Goal: Obtain resource: Download file/media

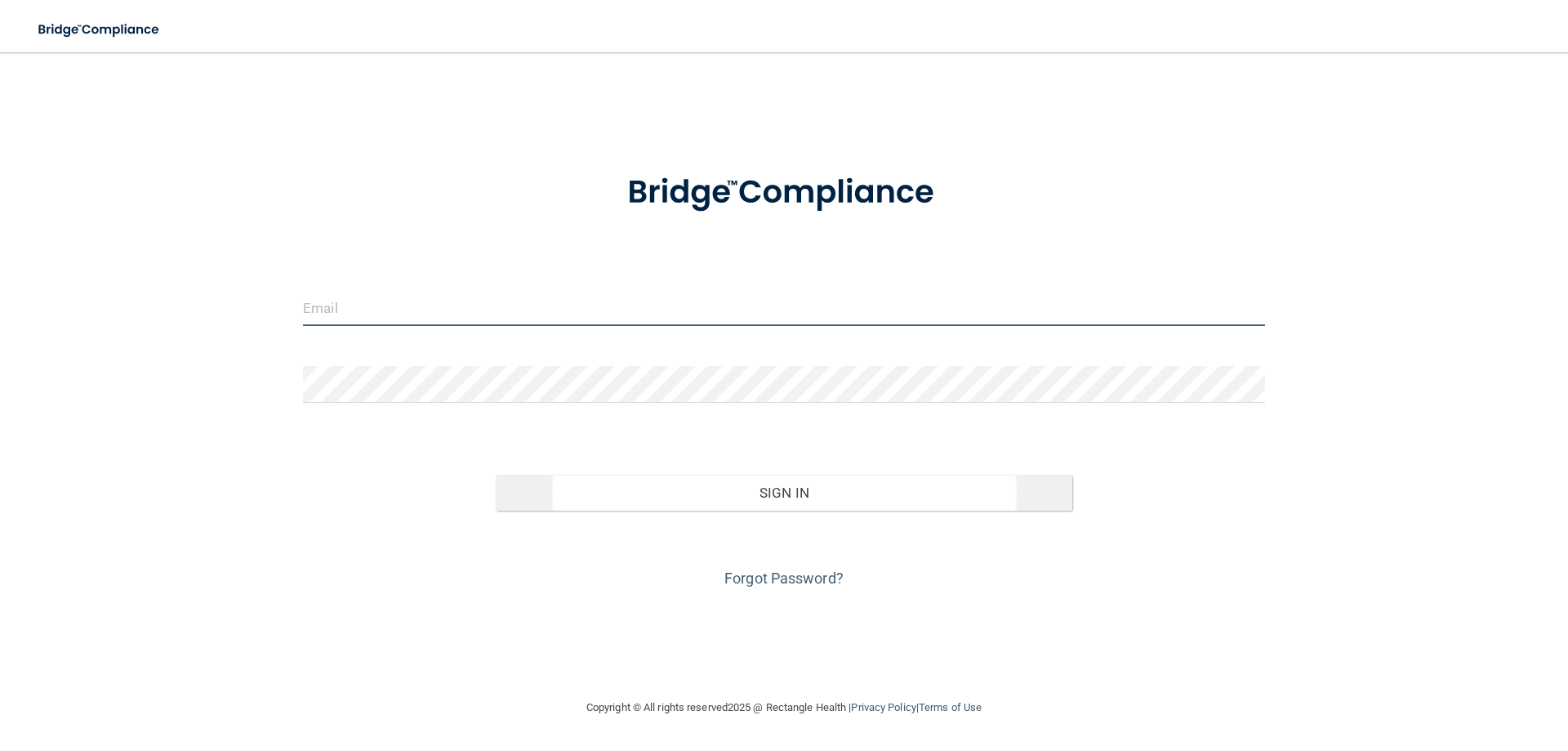
type input "[PERSON_NAME][EMAIL_ADDRESS][DOMAIN_NAME]"
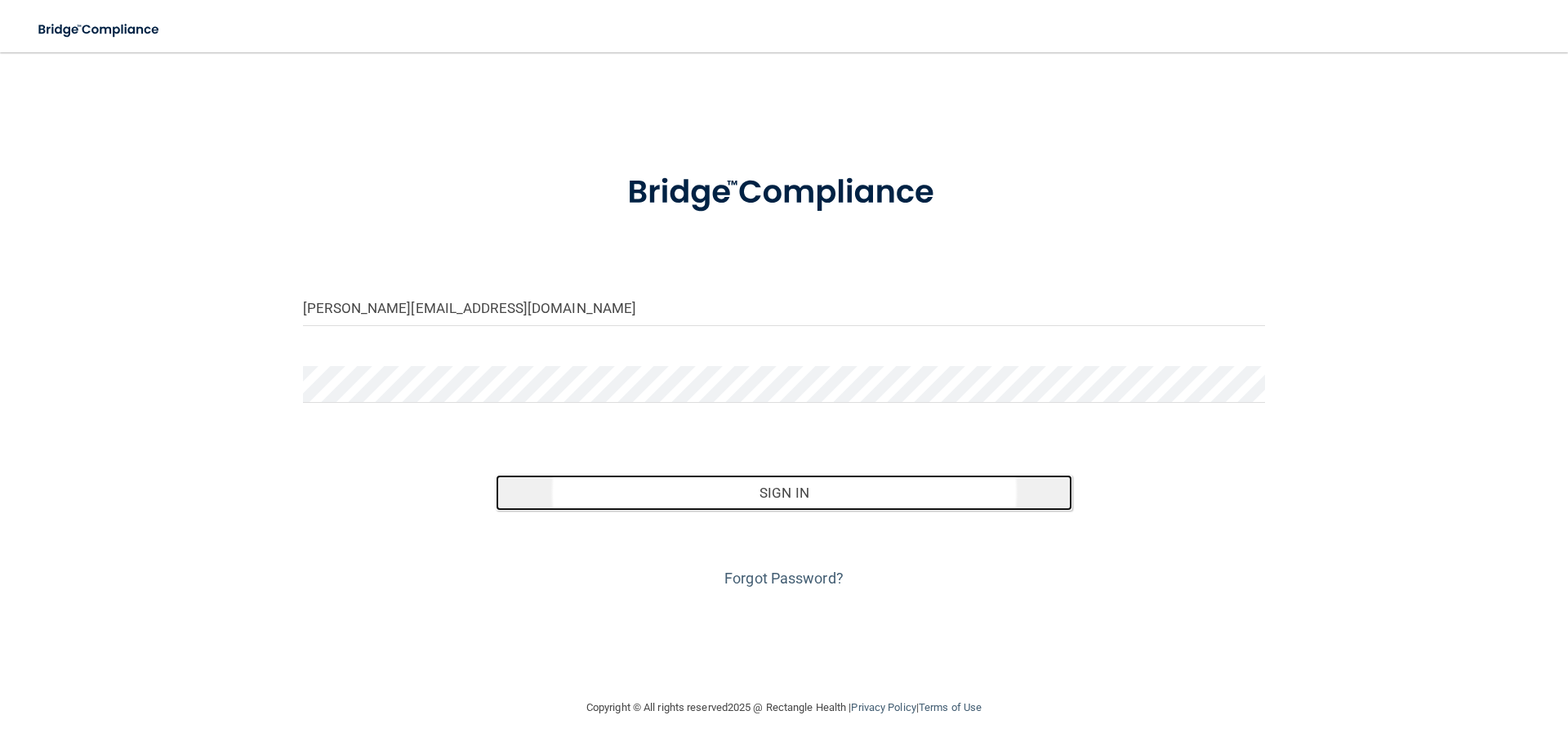
click at [781, 490] on button "Sign In" at bounding box center [784, 492] width 578 height 36
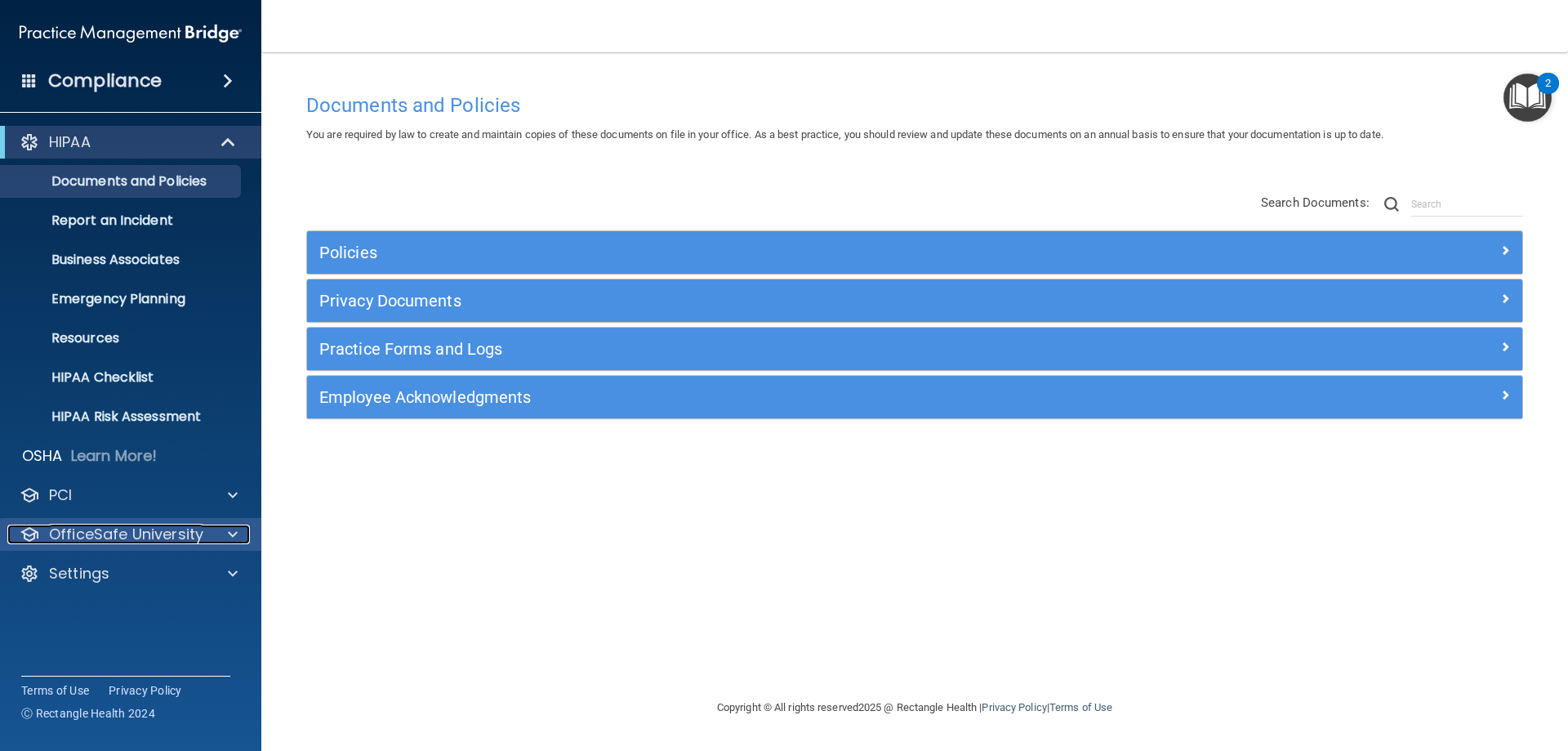
click at [175, 535] on p "OfficeSafe University" at bounding box center [127, 534] width 155 height 19
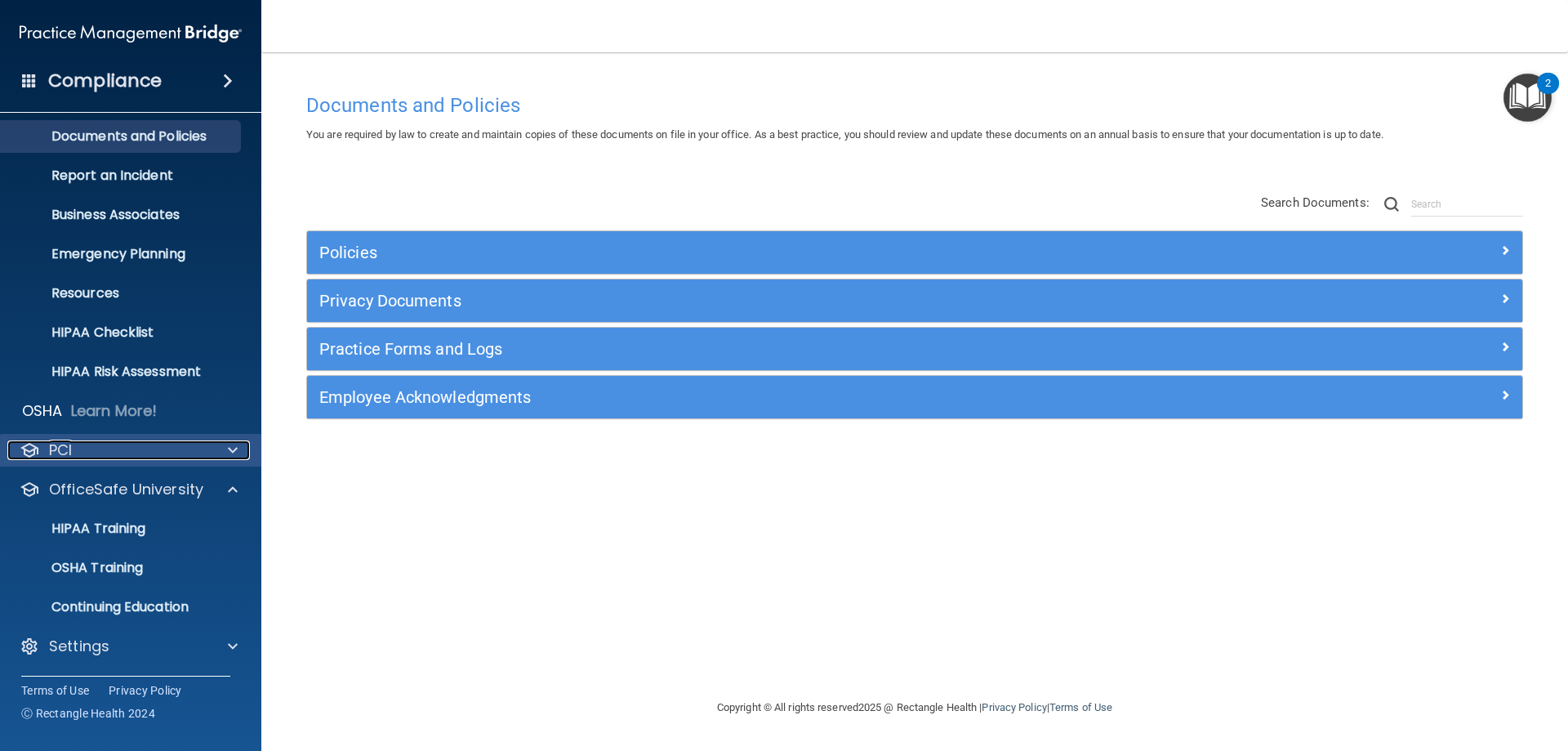
click at [193, 453] on div "PCI" at bounding box center [109, 450] width 203 height 19
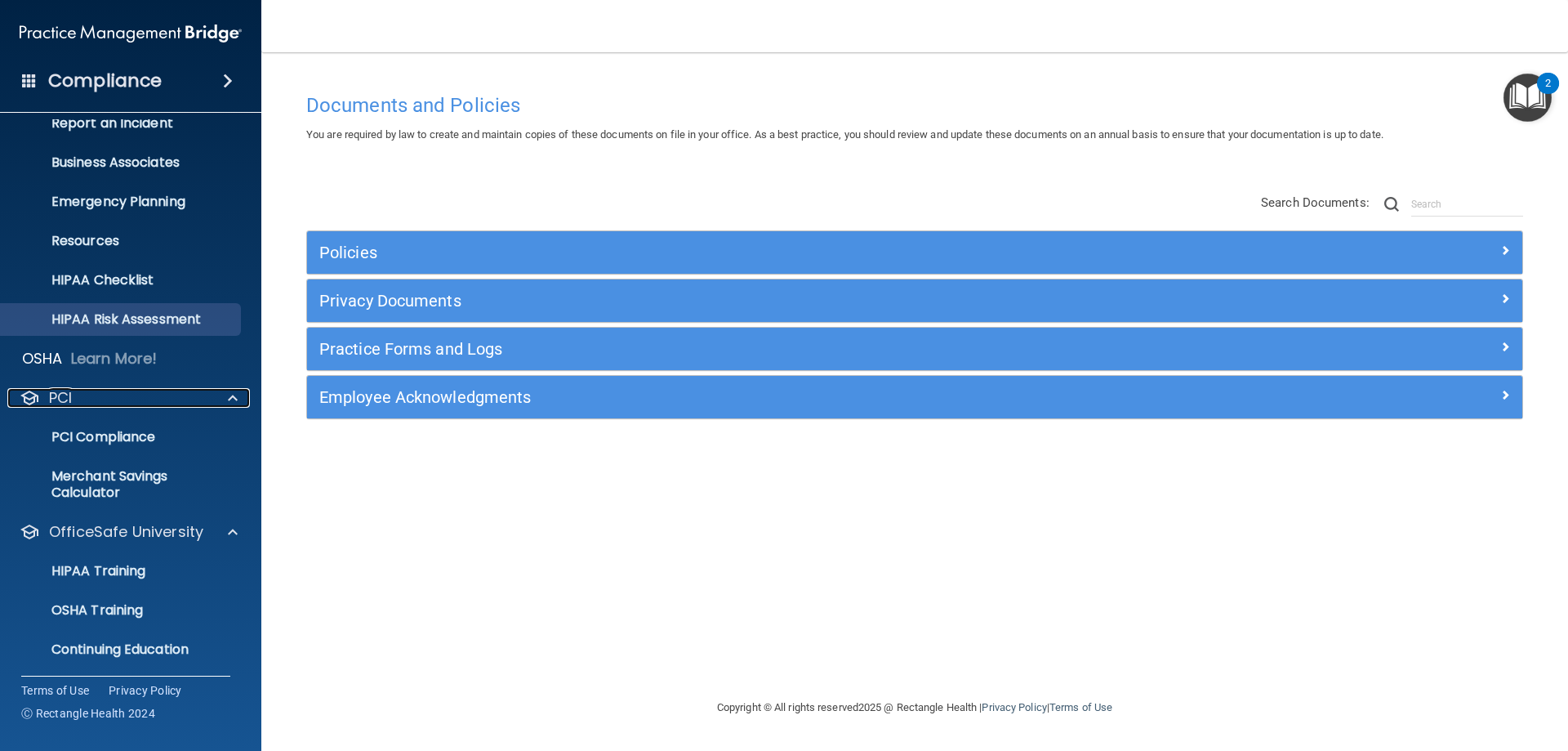
scroll to position [127, 0]
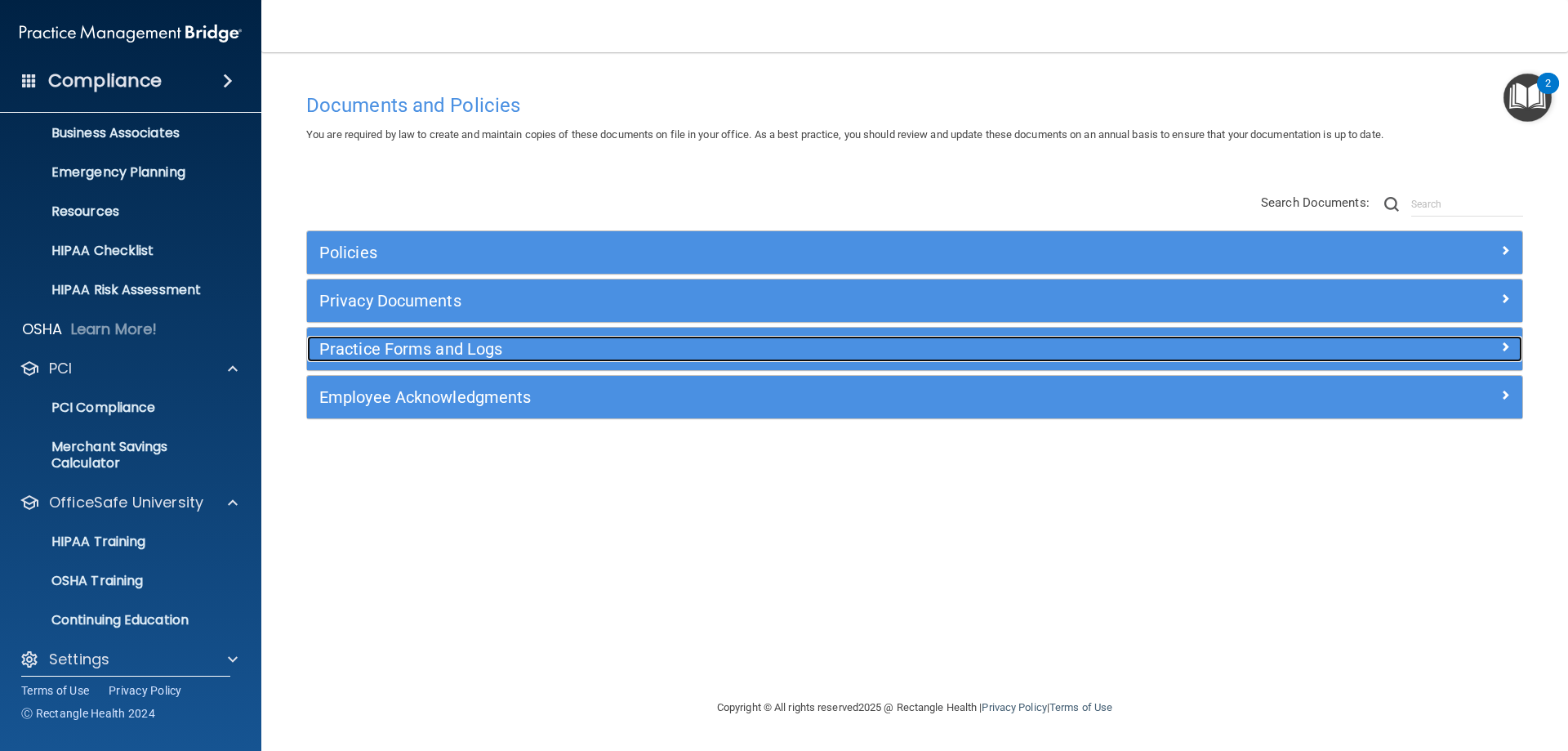
click at [641, 344] on h5 "Practice Forms and Logs" at bounding box center [763, 349] width 887 height 18
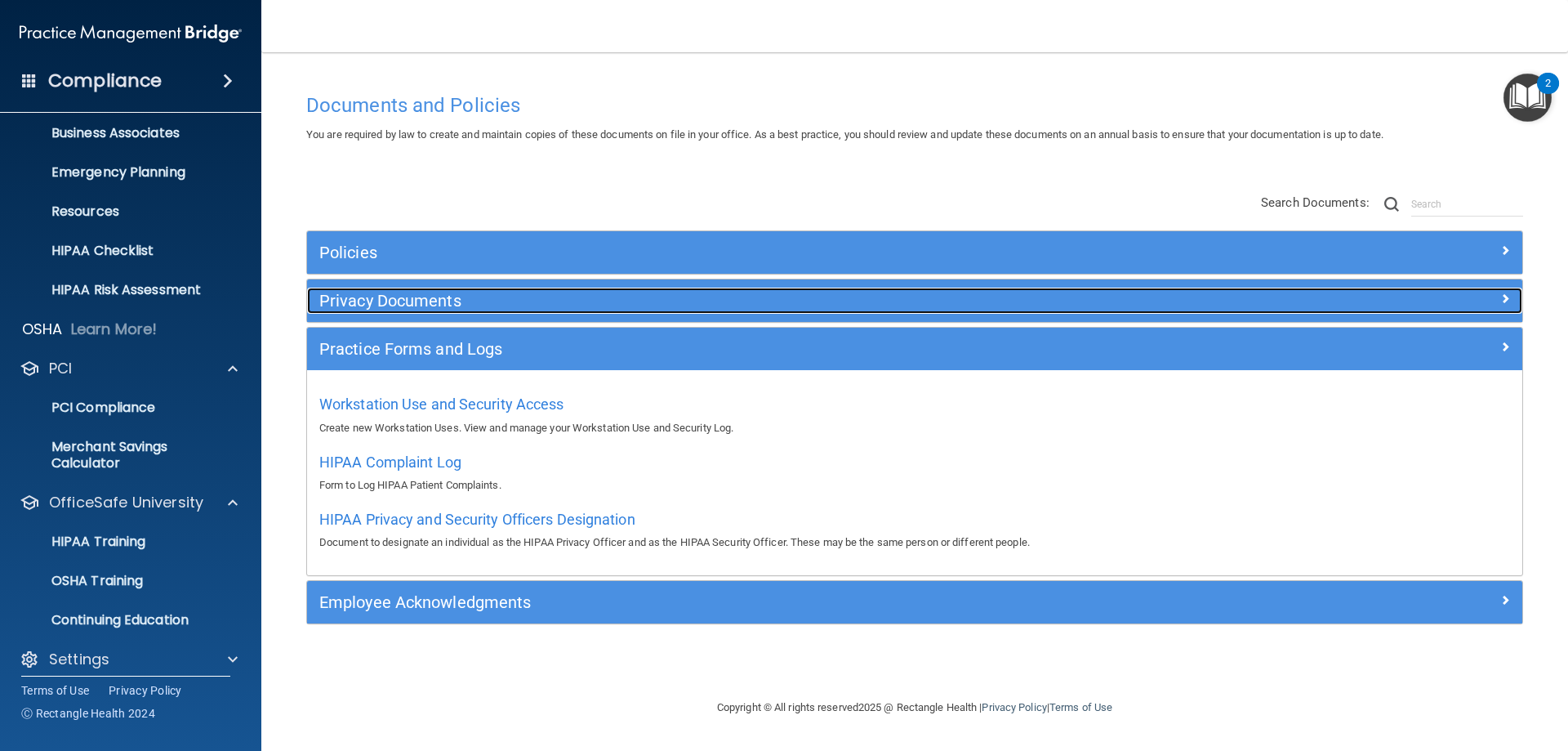
click at [639, 302] on h5 "Privacy Documents" at bounding box center [763, 301] width 887 height 18
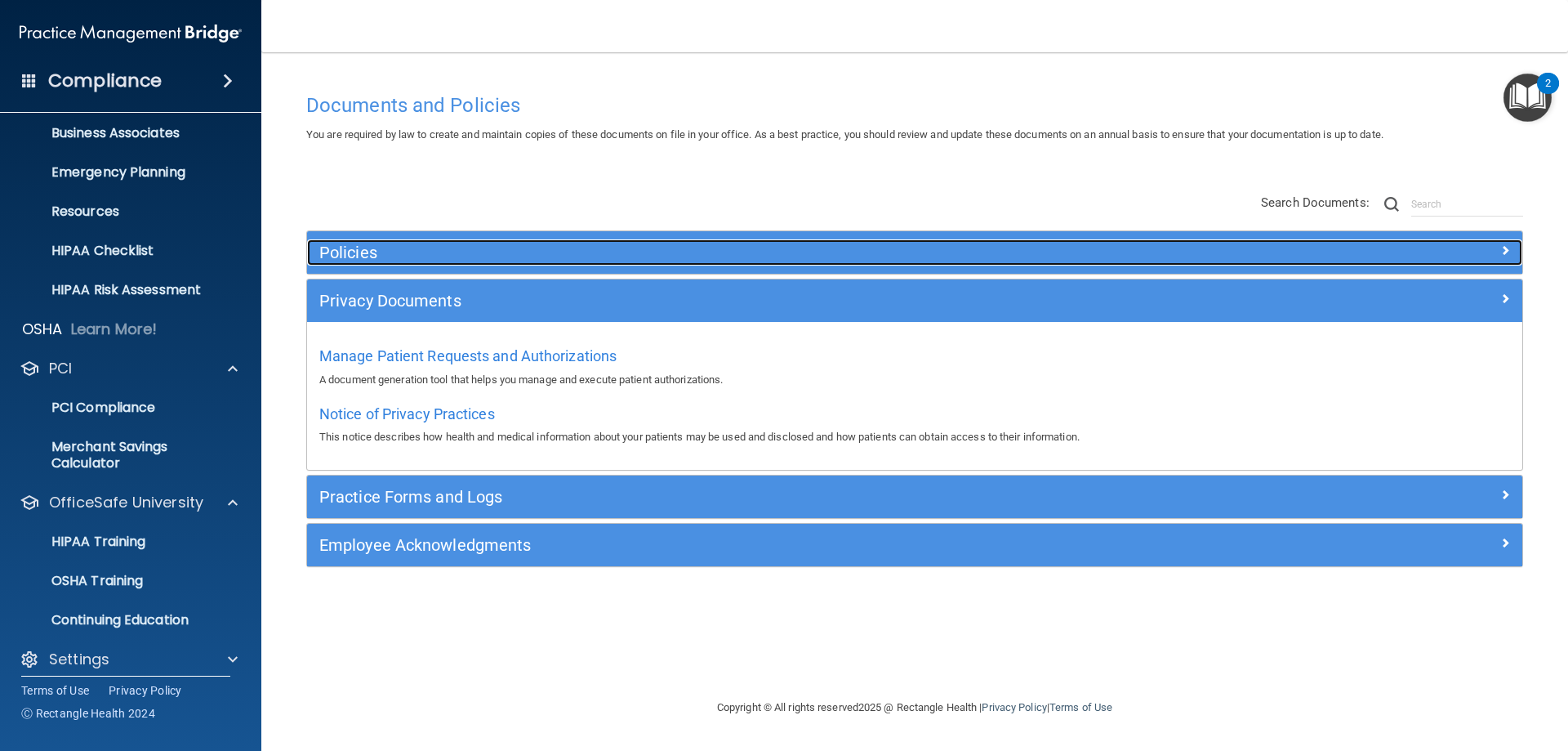
click at [626, 251] on h5 "Policies" at bounding box center [763, 252] width 887 height 18
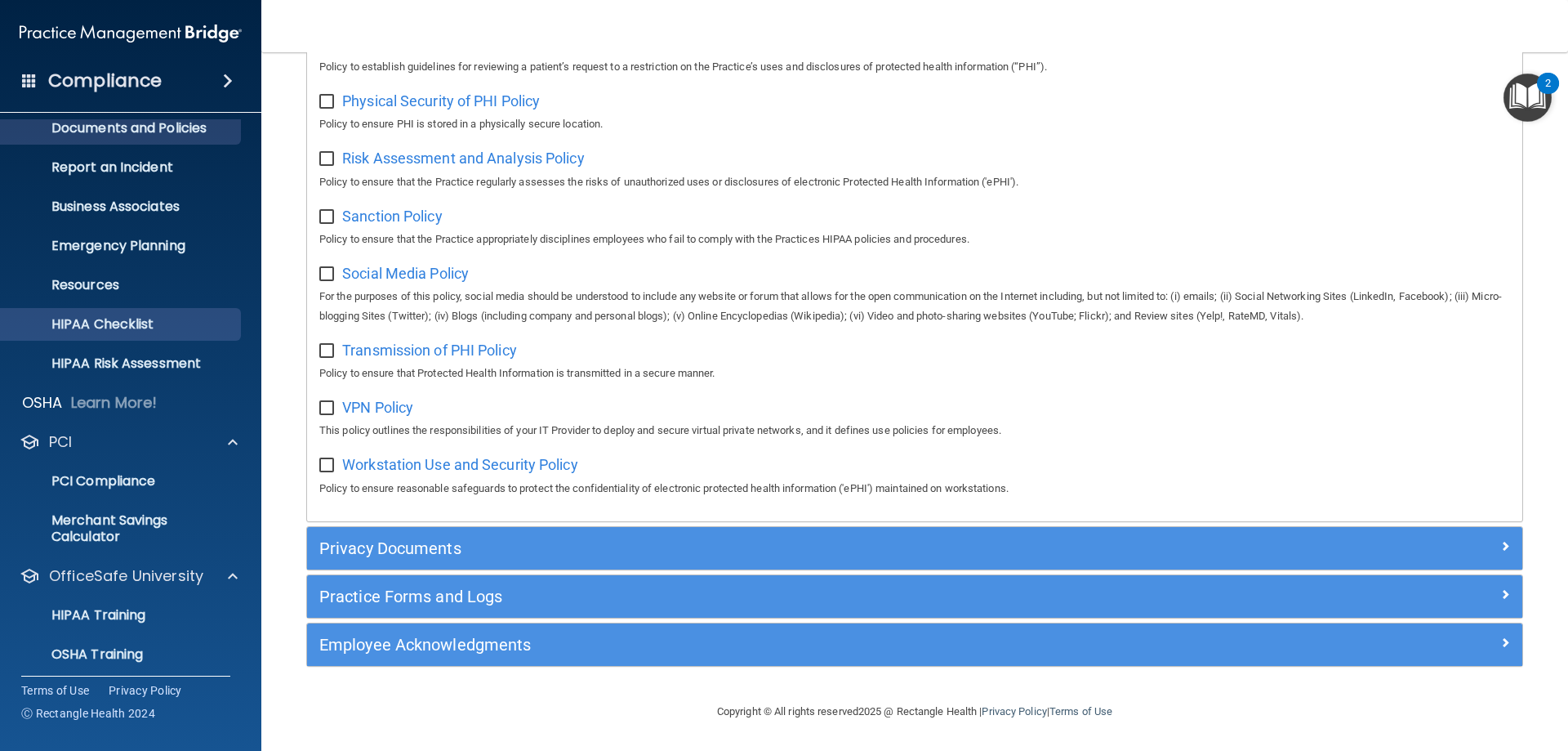
scroll to position [0, 0]
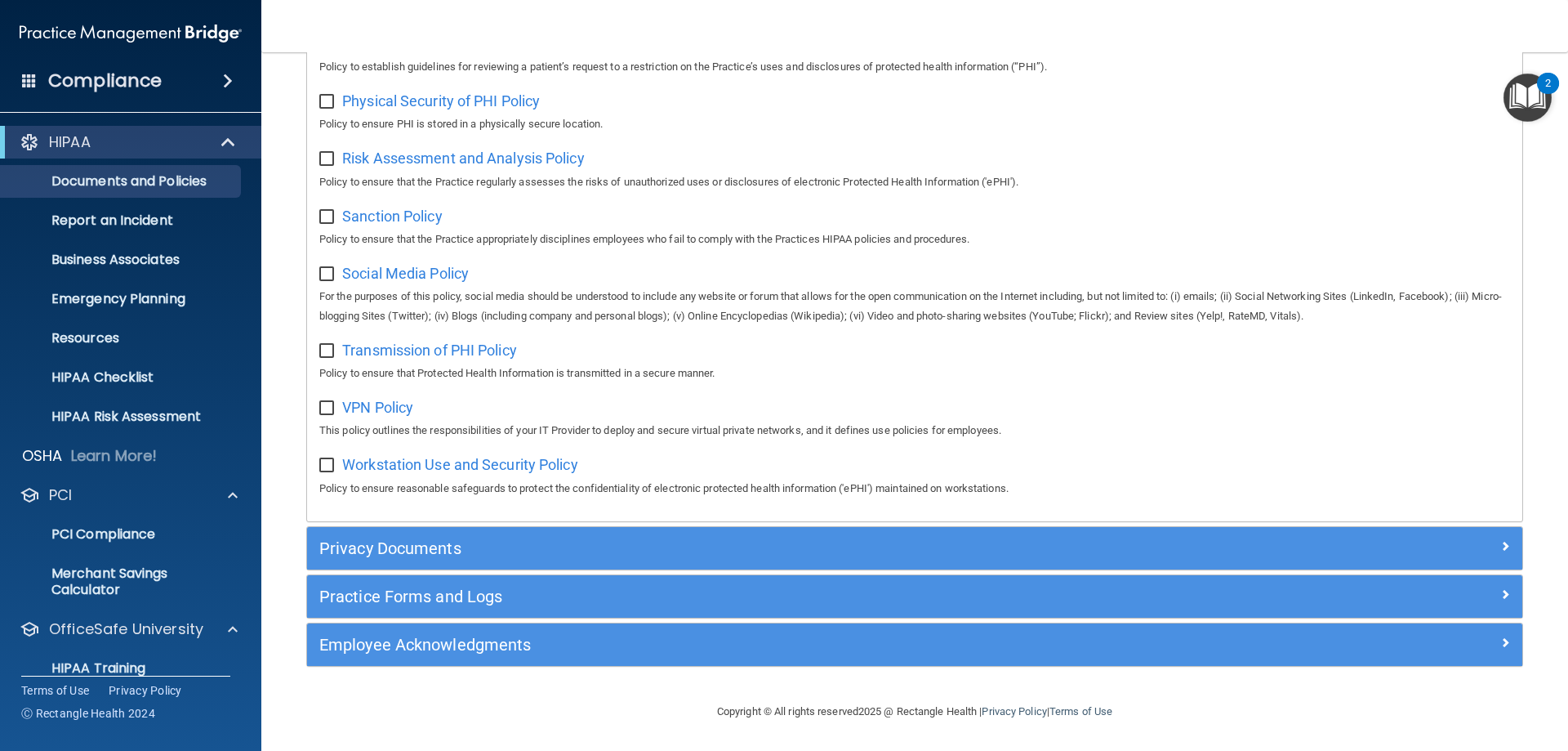
click at [141, 155] on div "HIPAA" at bounding box center [130, 142] width 261 height 33
click at [237, 141] on div at bounding box center [228, 142] width 40 height 19
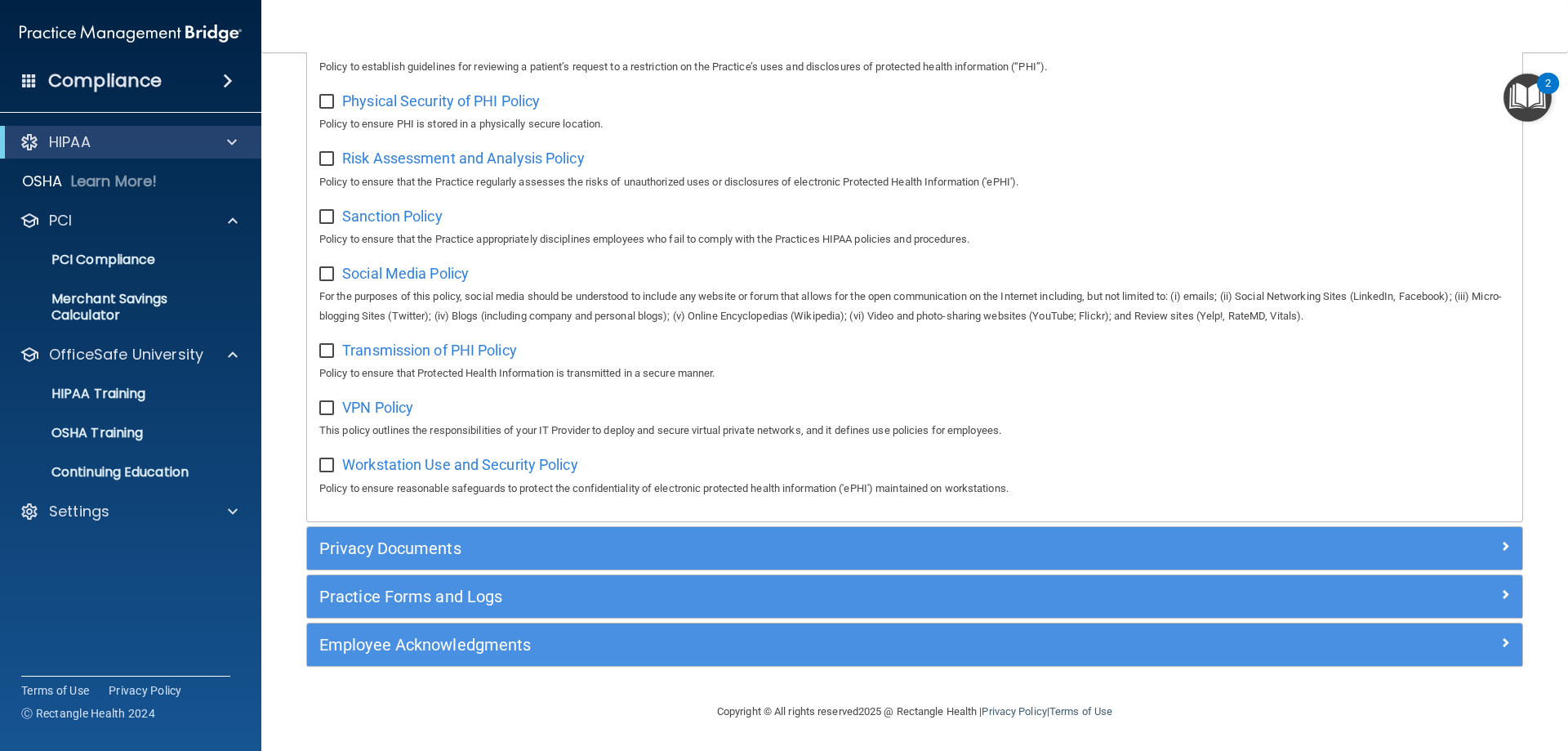
click at [224, 81] on span at bounding box center [228, 81] width 10 height 19
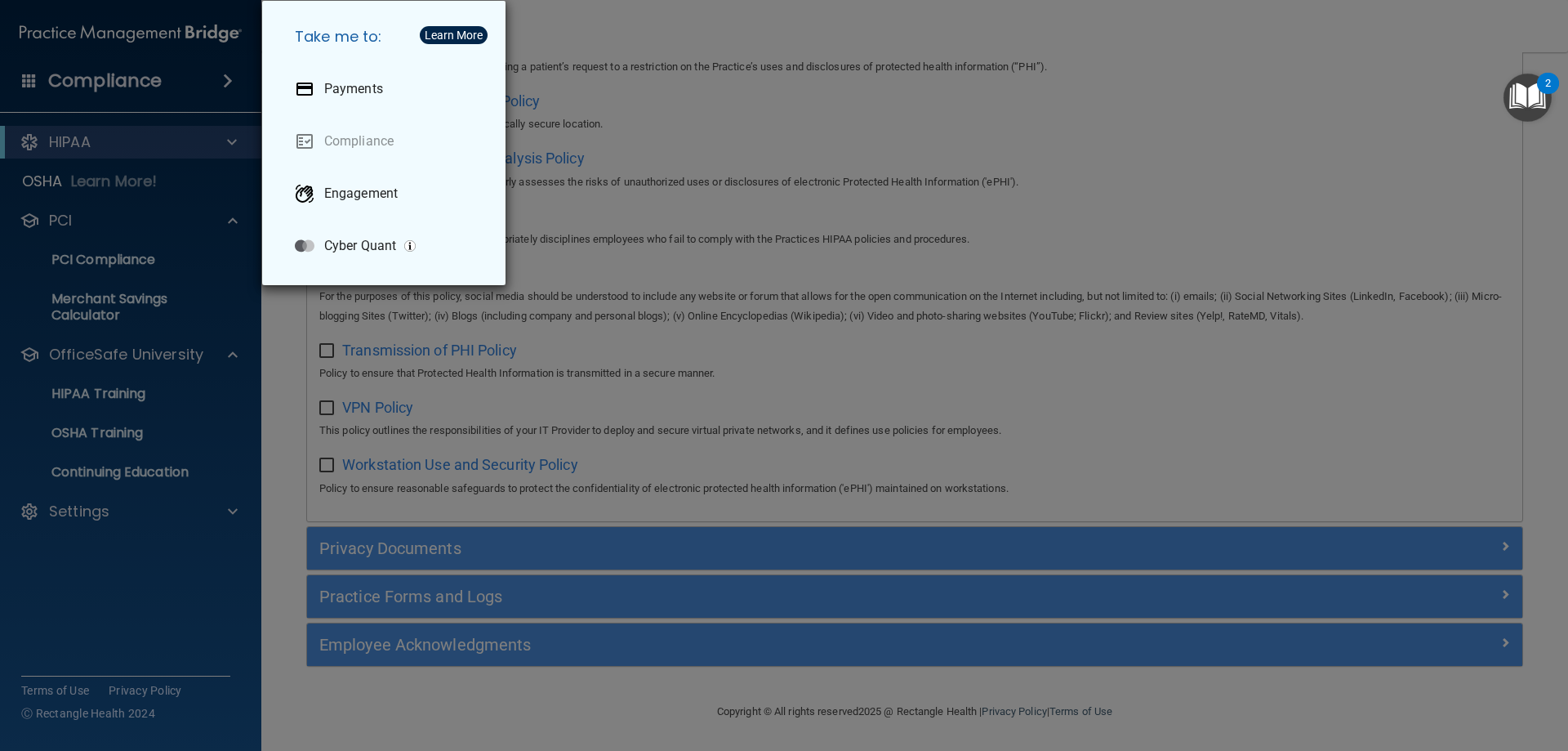
click at [224, 81] on div "Take me to: Payments Compliance Engagement Cyber Quant" at bounding box center [784, 375] width 1568 height 751
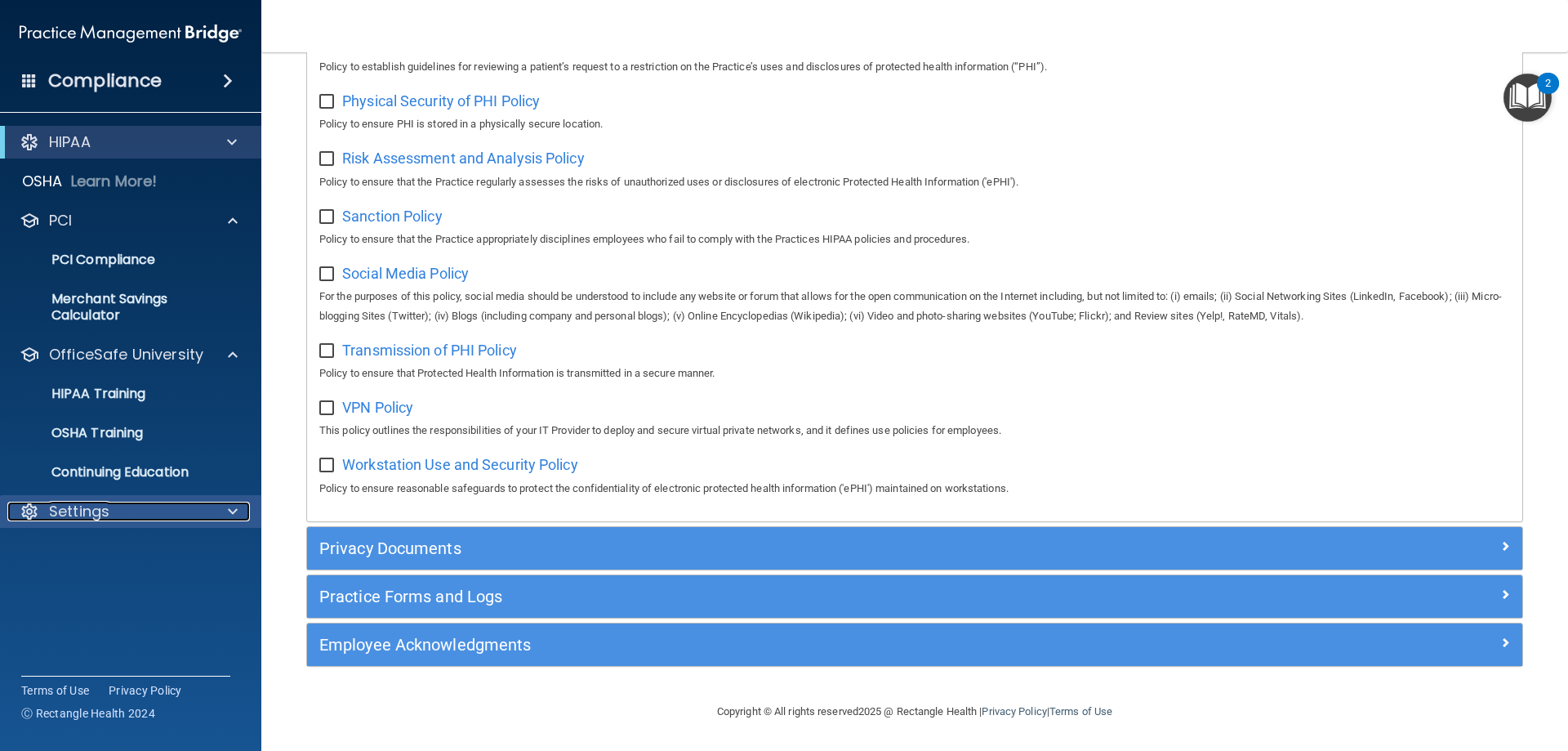
click at [89, 514] on p "Settings" at bounding box center [79, 511] width 61 height 19
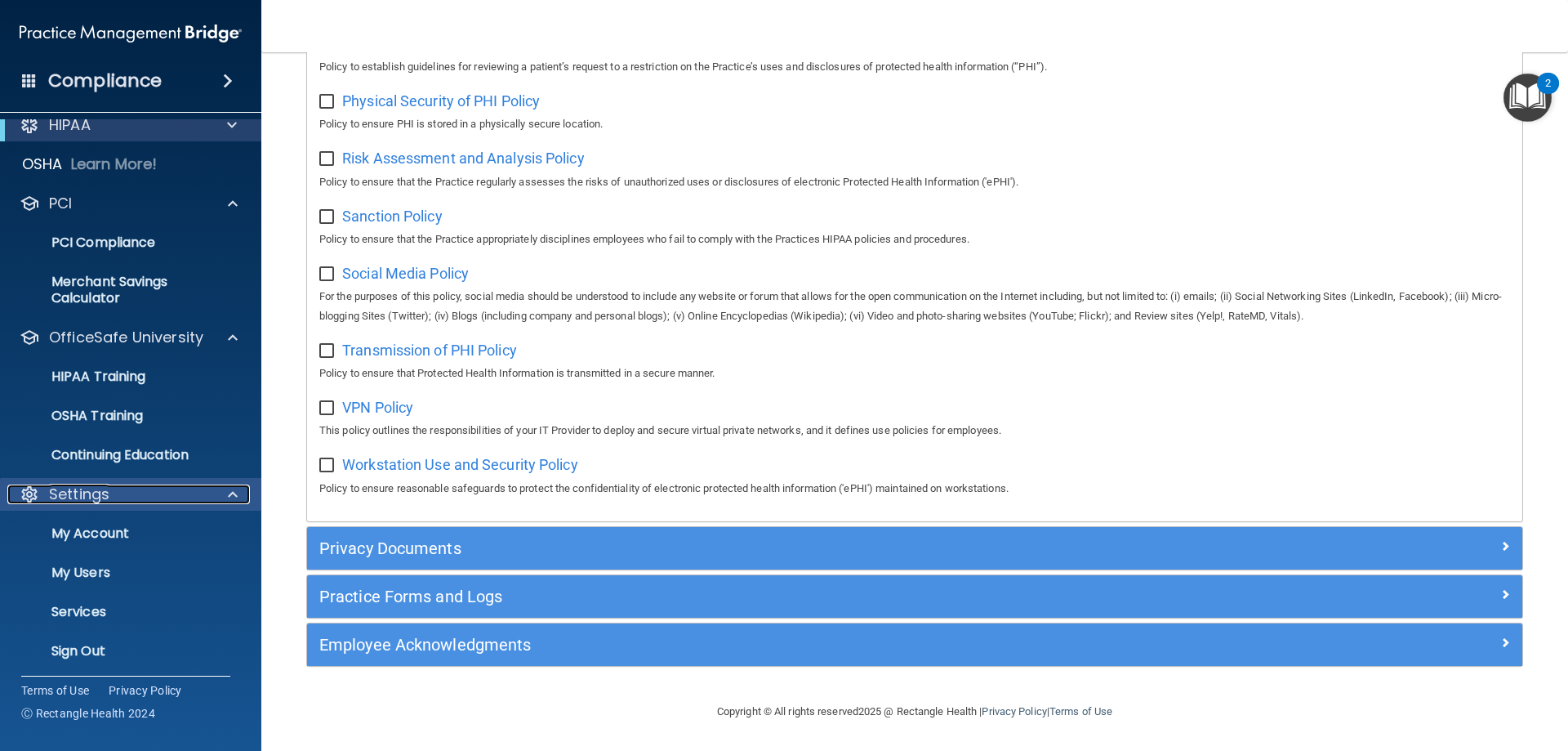
scroll to position [22, 0]
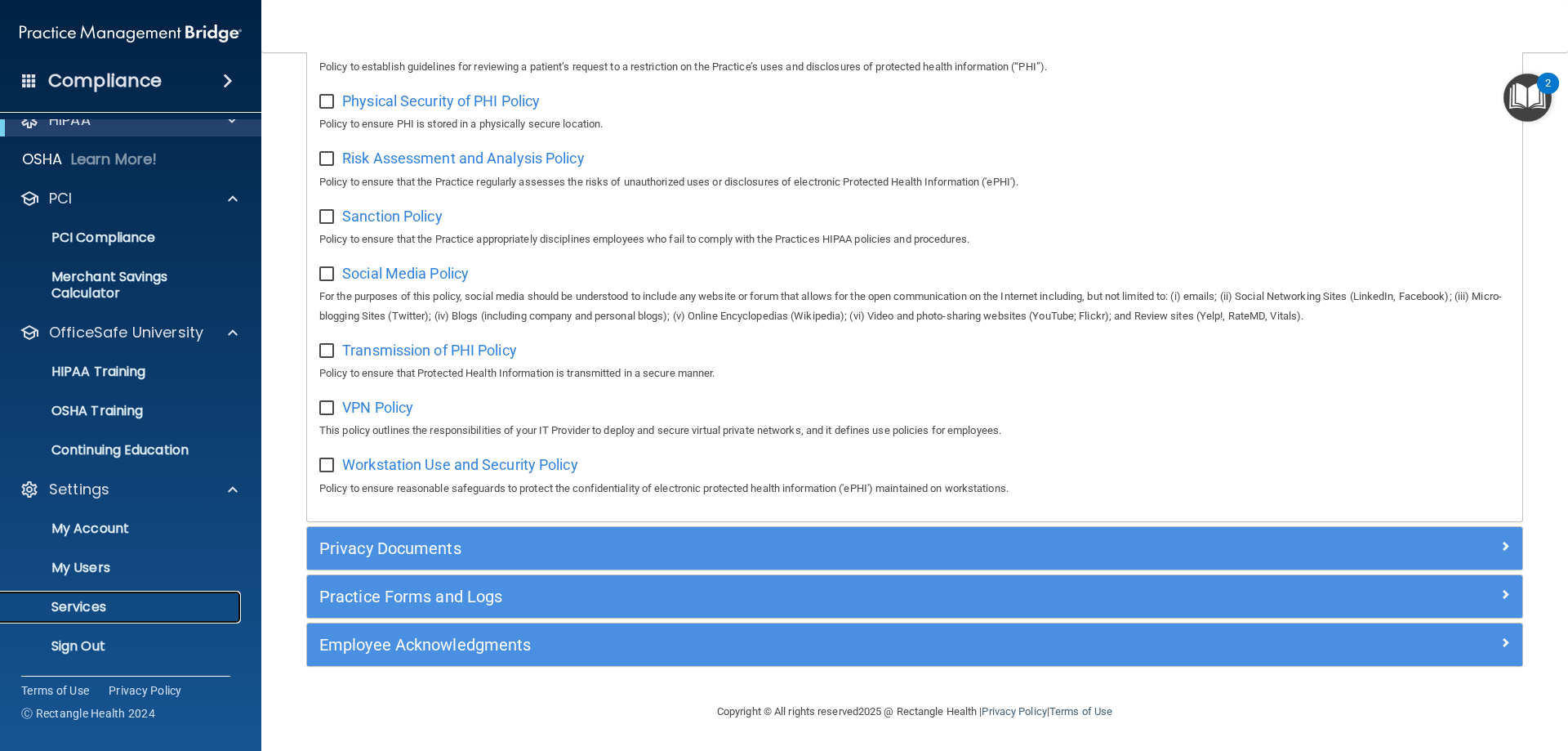
click at [98, 601] on p "Services" at bounding box center [122, 607] width 223 height 16
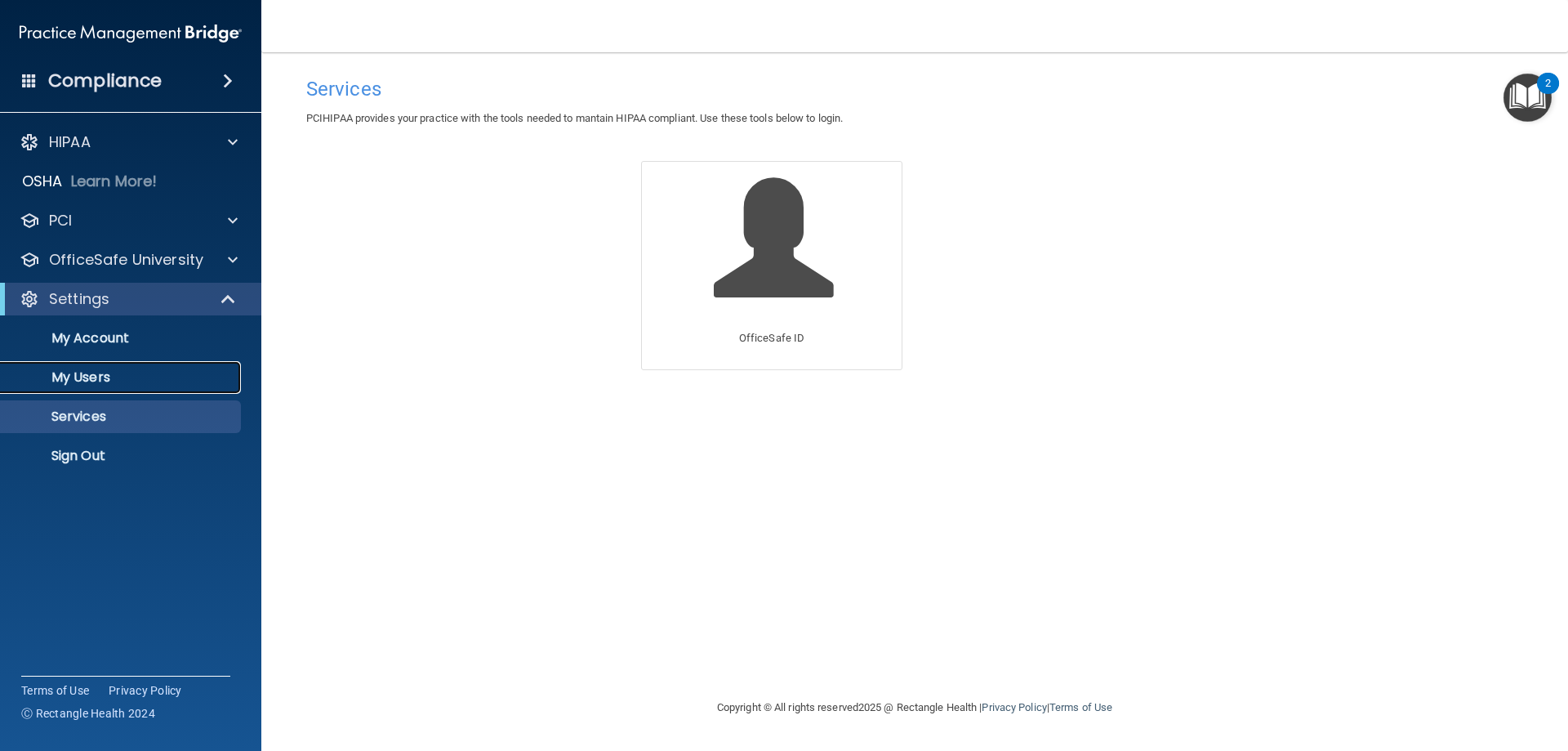
click at [101, 377] on p "My Users" at bounding box center [122, 377] width 223 height 16
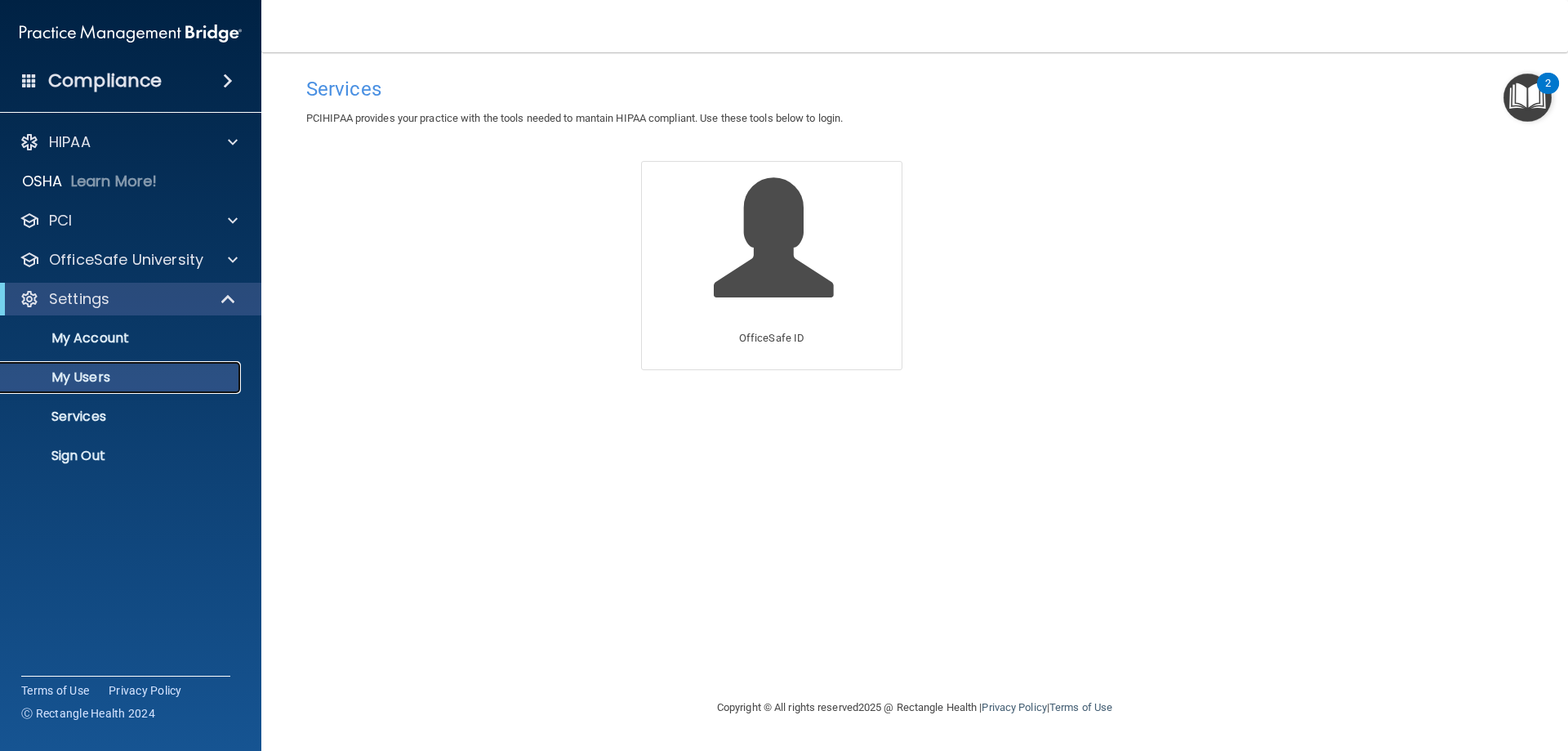
select select "20"
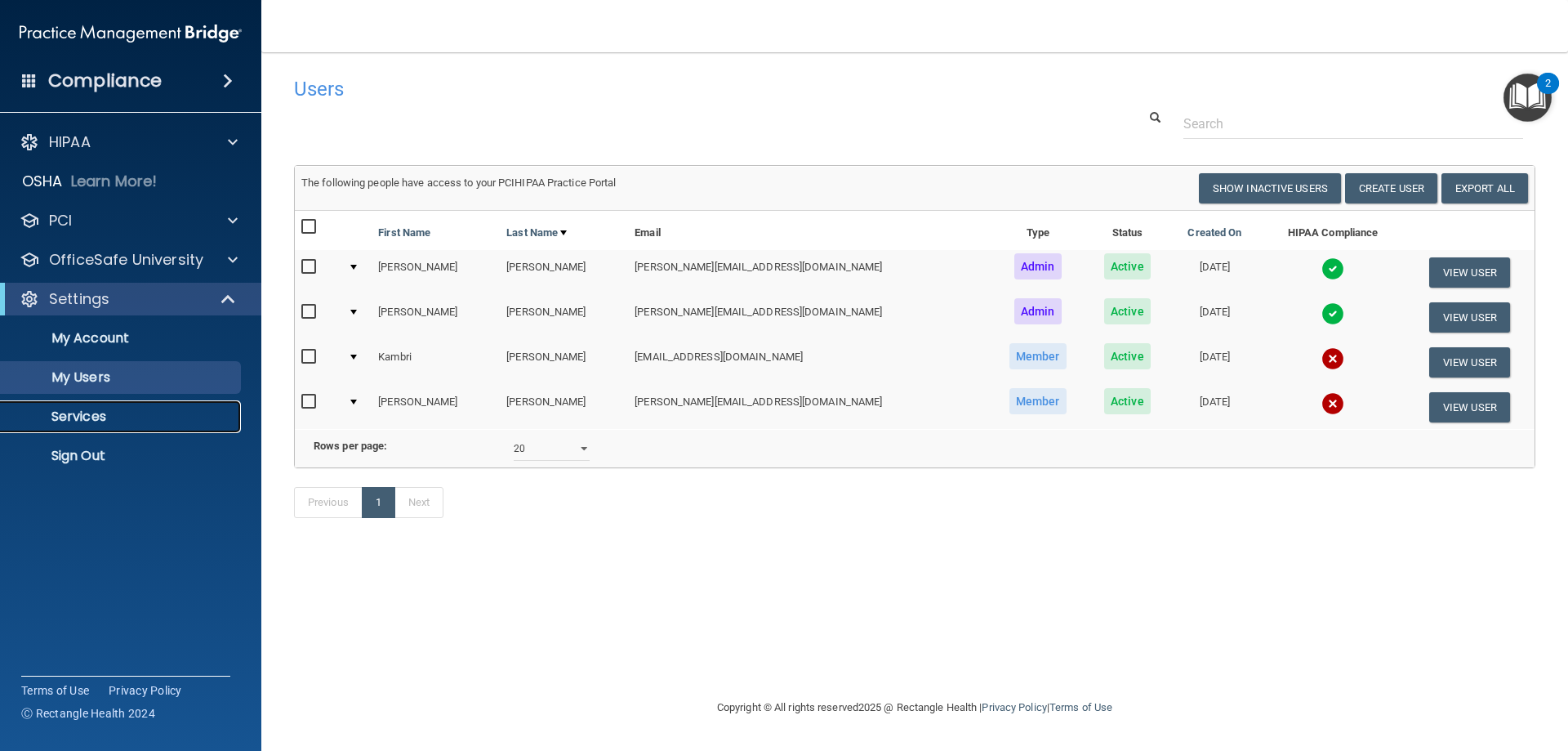
click at [103, 417] on p "Services" at bounding box center [122, 417] width 223 height 16
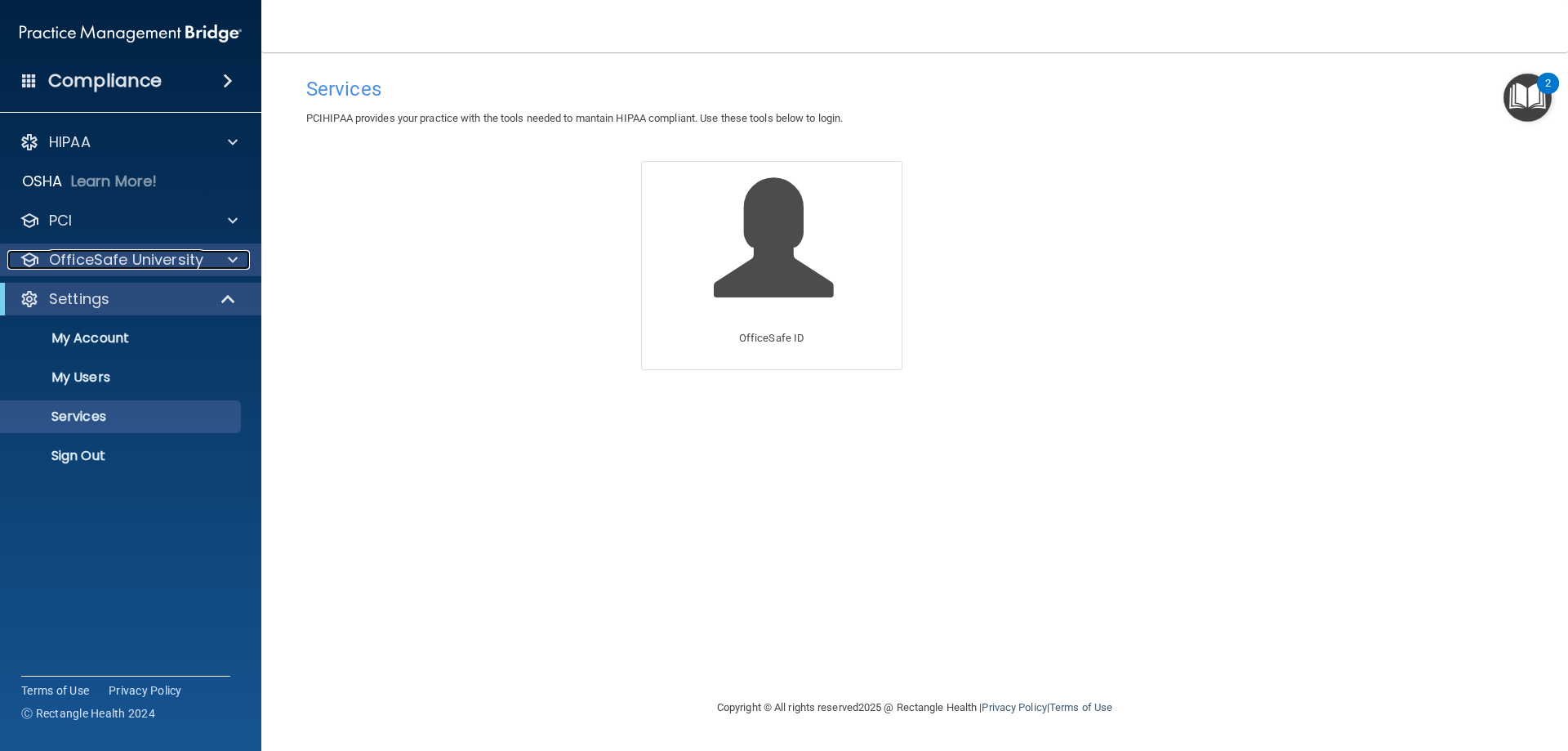
click at [227, 256] on div at bounding box center [230, 260] width 41 height 19
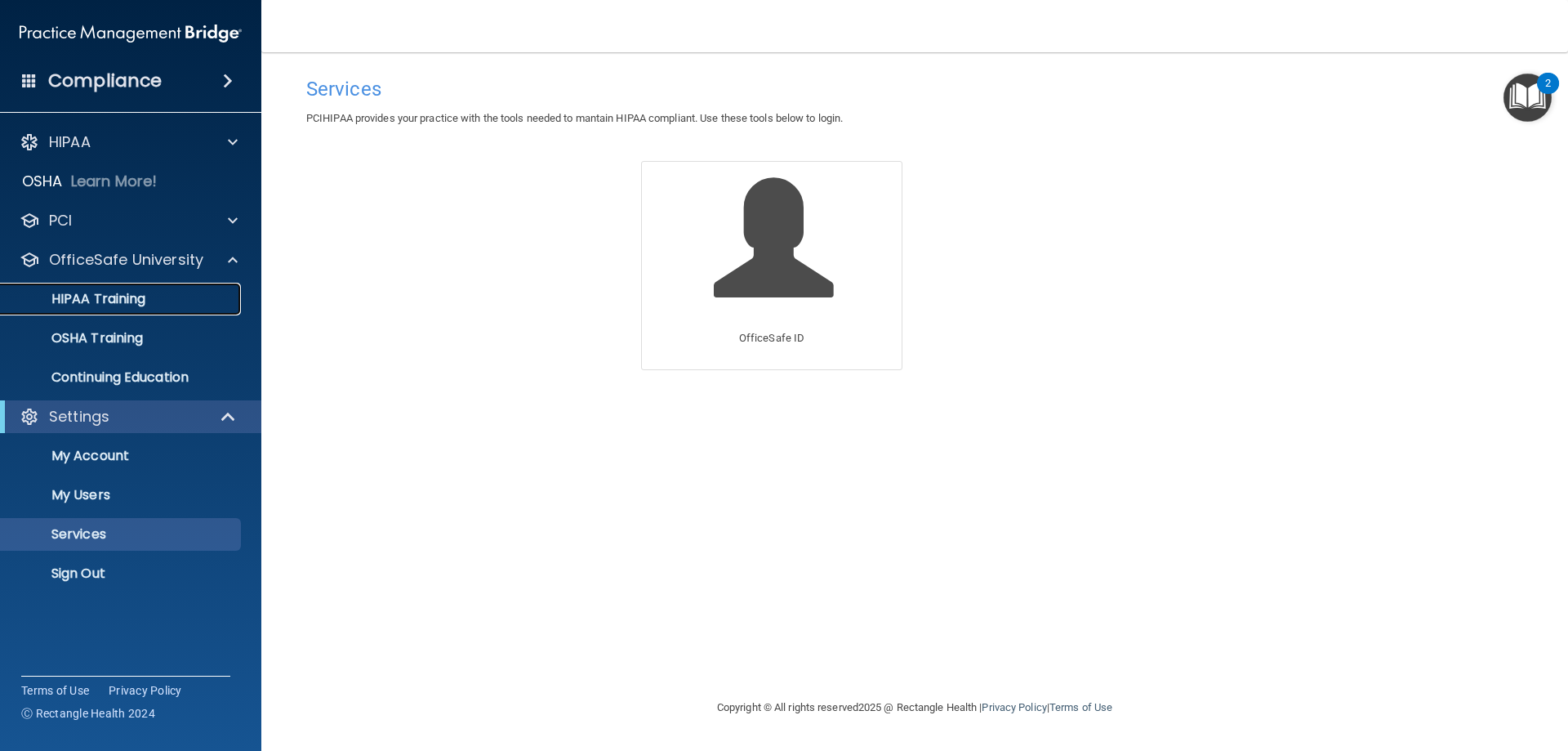
click at [143, 283] on link "HIPAA Training" at bounding box center [112, 299] width 257 height 33
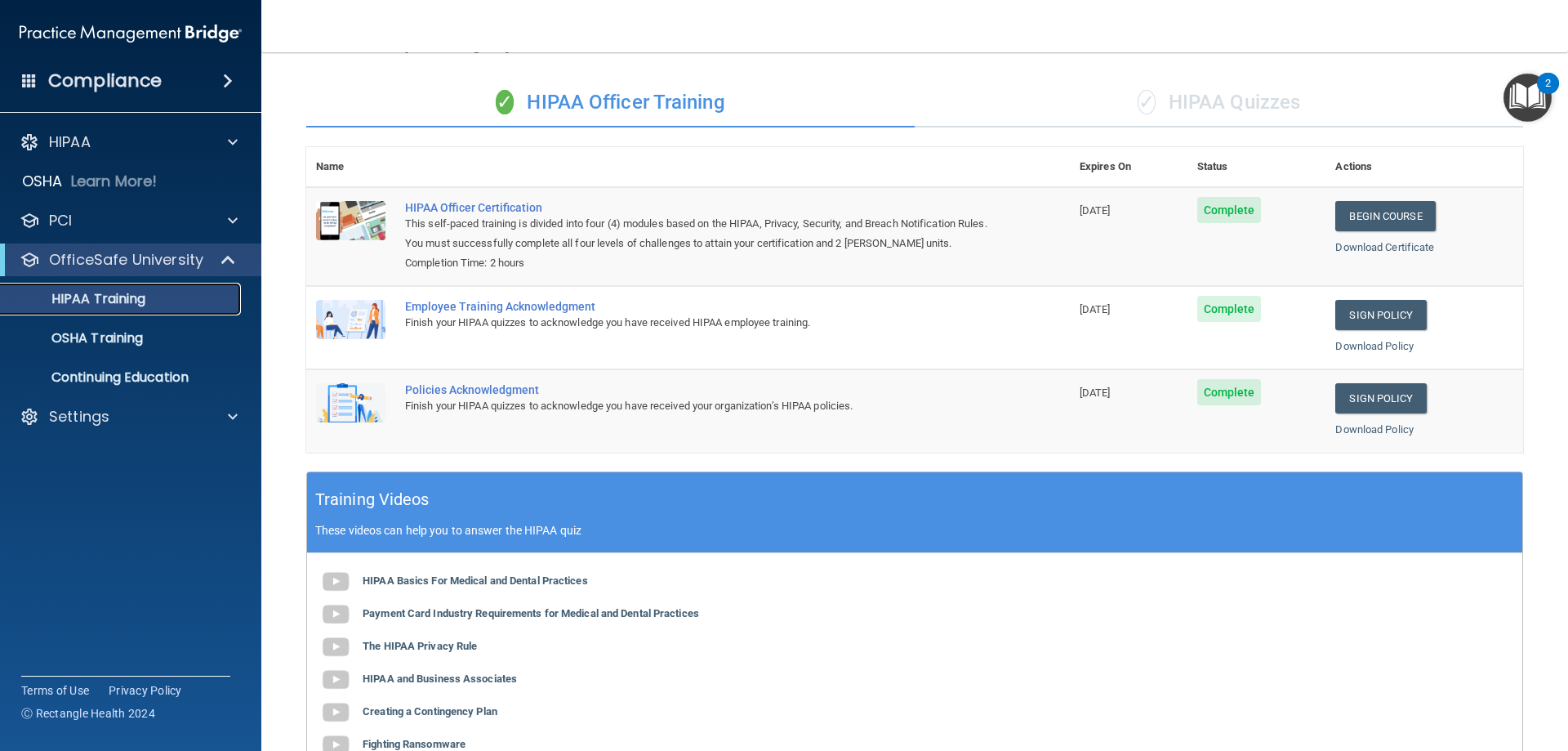
scroll to position [84, 0]
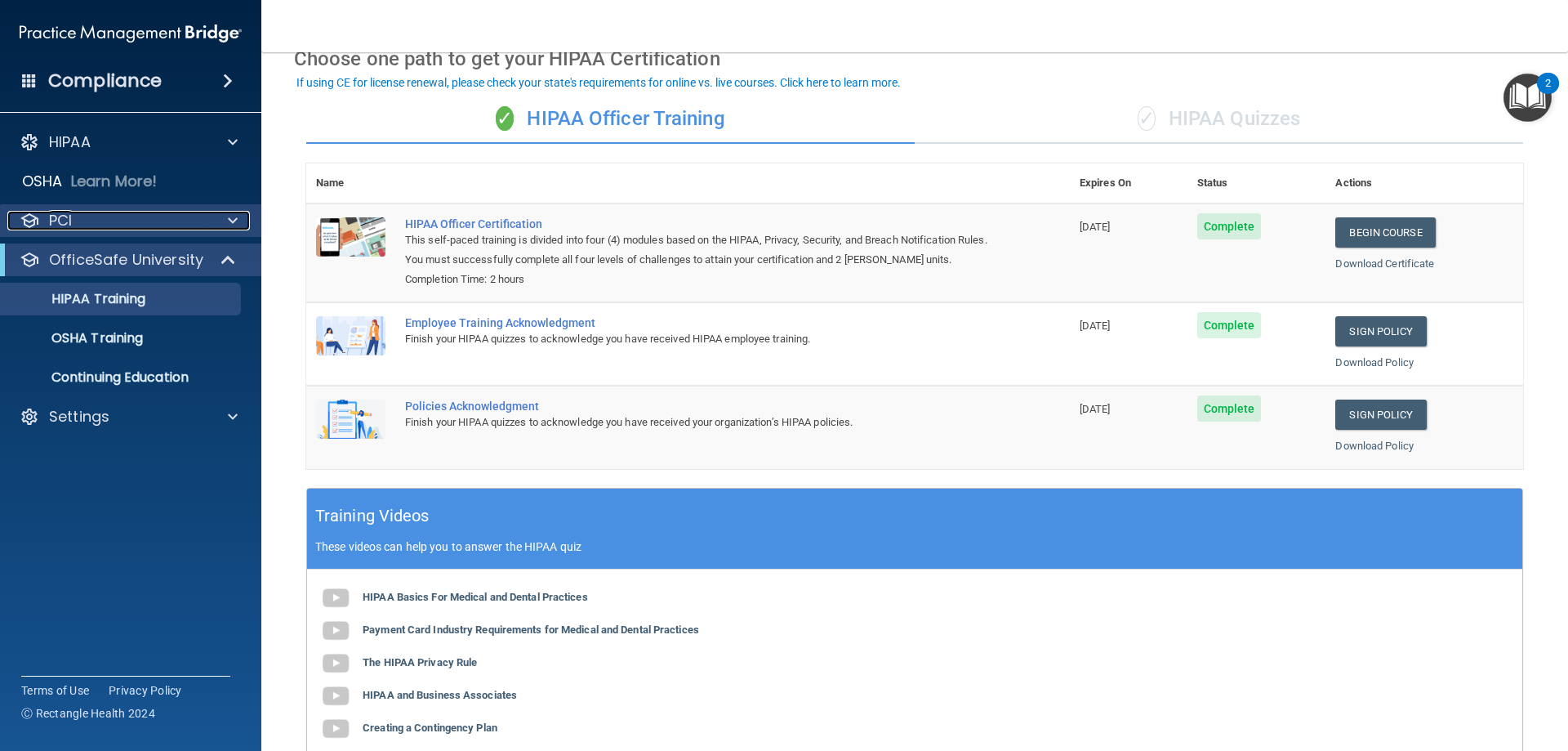
click at [104, 226] on div "PCI" at bounding box center [109, 220] width 203 height 19
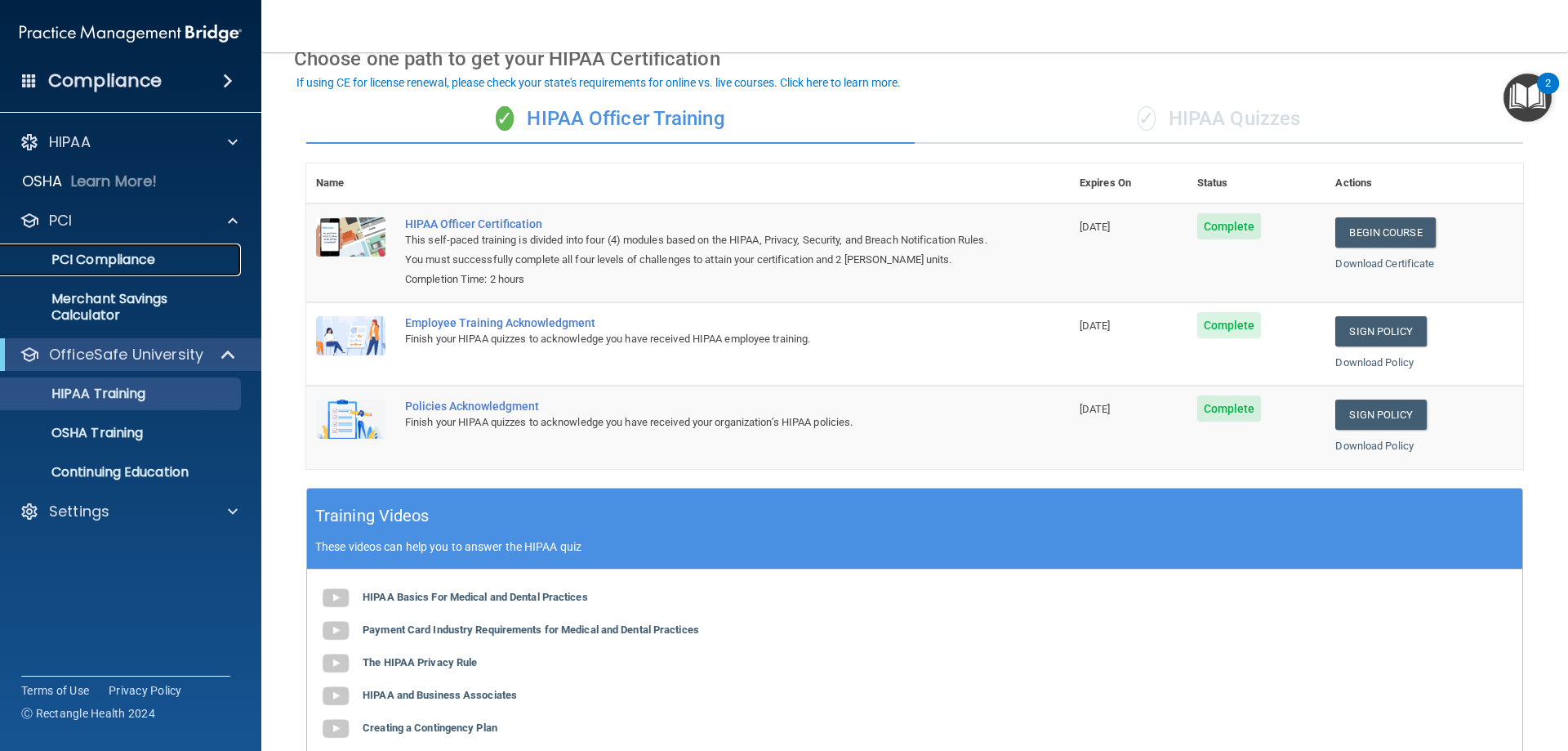
click at [143, 267] on p "PCI Compliance" at bounding box center [122, 259] width 223 height 16
click at [236, 140] on span at bounding box center [233, 142] width 10 height 19
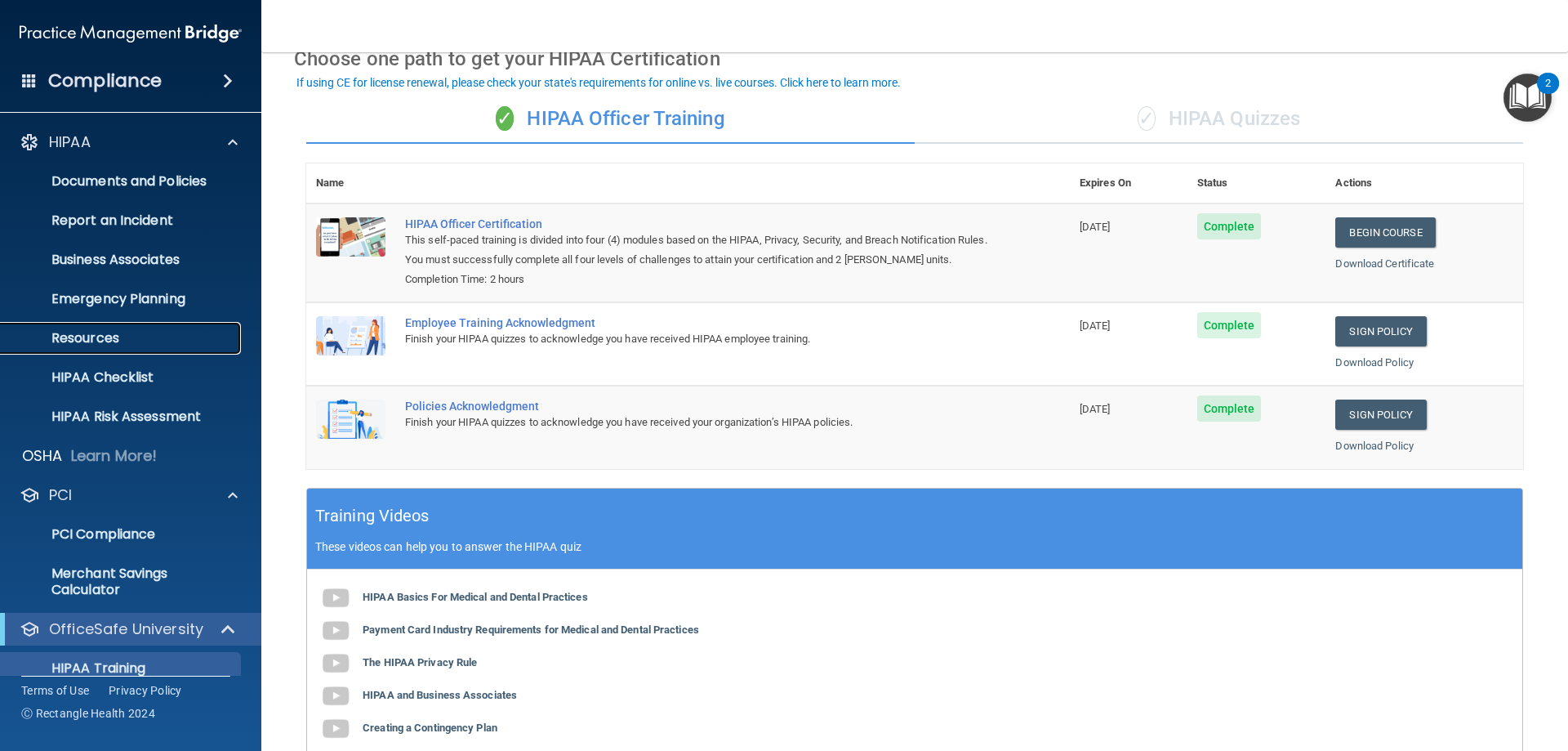
click at [138, 335] on p "Resources" at bounding box center [122, 337] width 223 height 16
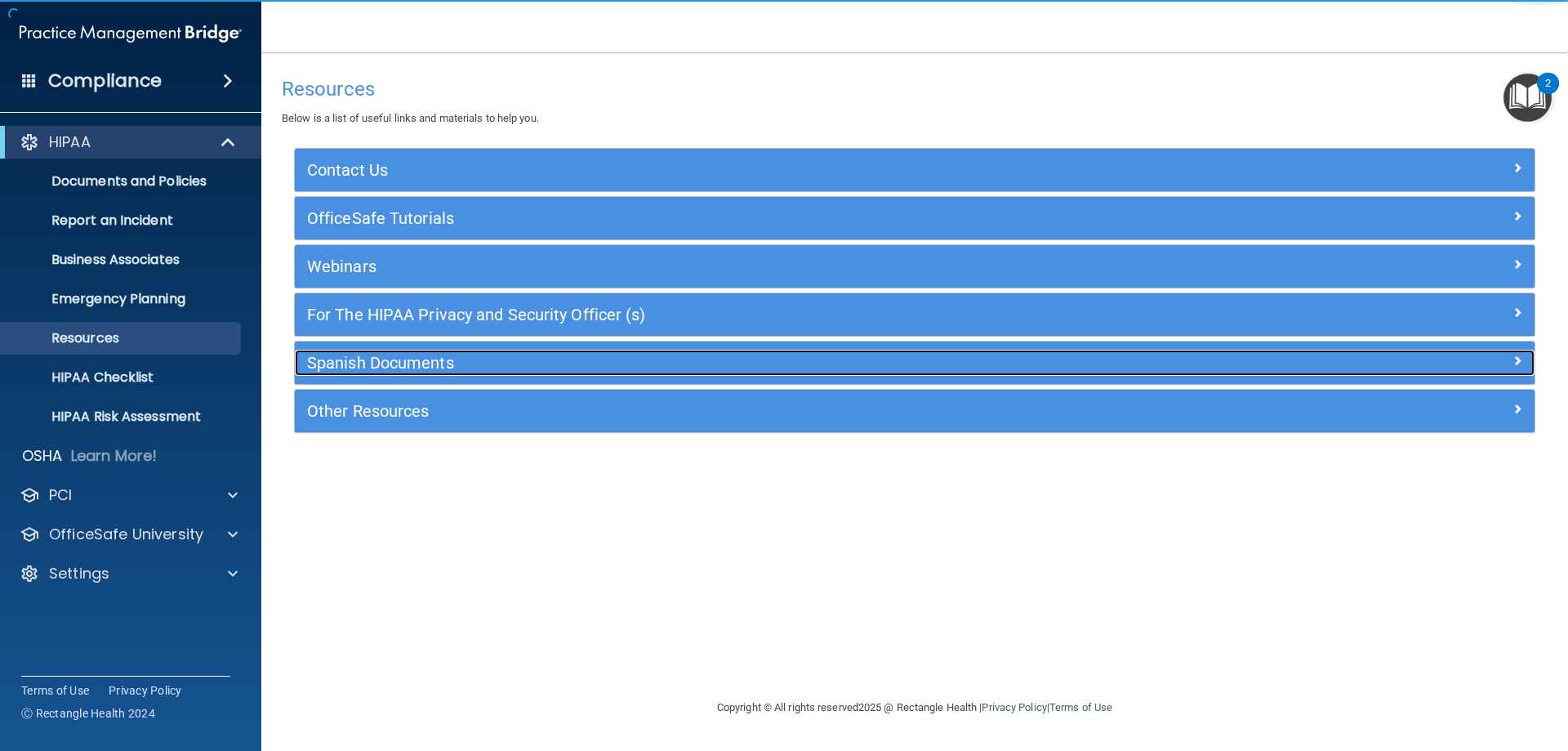
click at [568, 360] on h5 "Spanish Documents" at bounding box center [759, 362] width 905 height 18
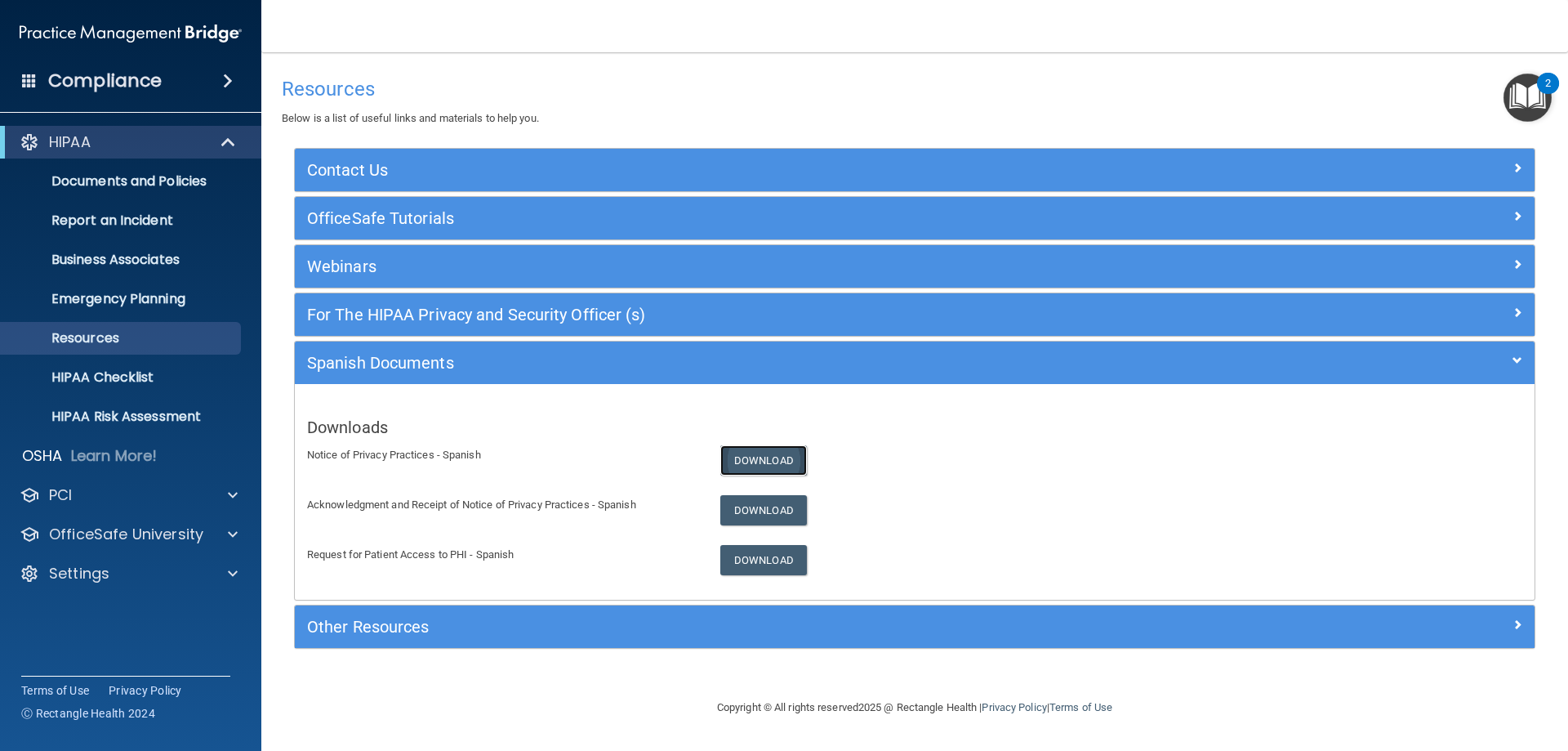
click at [754, 459] on link "Download" at bounding box center [764, 460] width 87 height 30
